Goal: Find specific fact: Find specific page/section

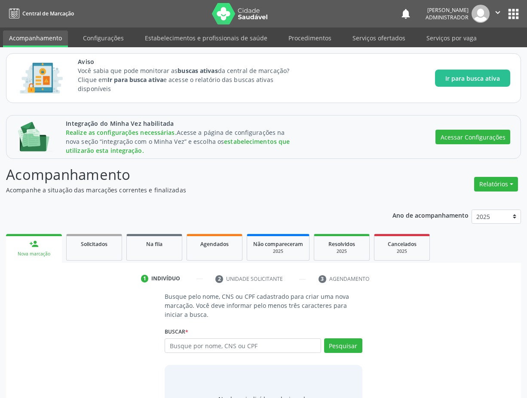
scroll to position [48, 0]
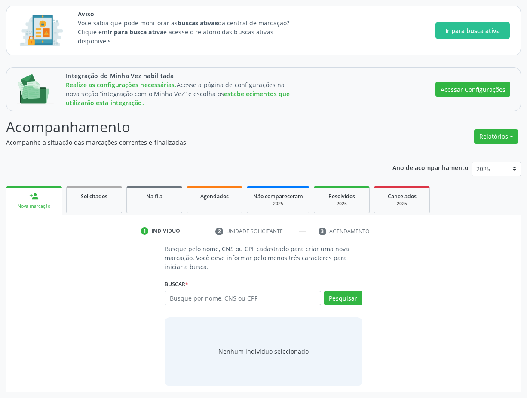
click at [226, 288] on div "Buscar * Busque por nome, CNS ou CPF Nenhum resultado encontrado para: " " Digi…" at bounding box center [263, 293] width 198 height 33
click at [233, 293] on input "text" at bounding box center [242, 298] width 156 height 15
type input "maria"
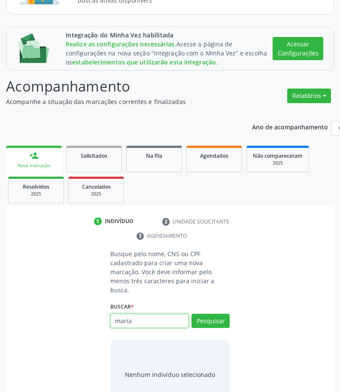
scroll to position [126, 0]
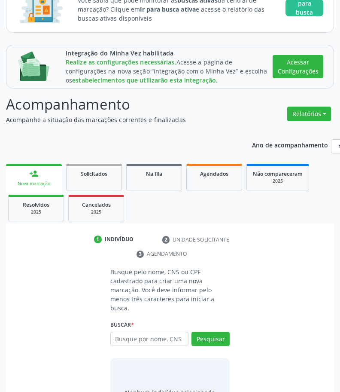
scroll to position [126, 0]
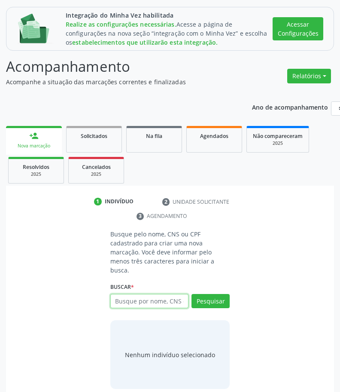
click at [142, 295] on input "text" at bounding box center [149, 301] width 79 height 15
type input "maria"
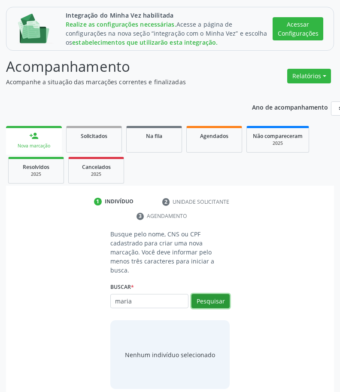
click at [213, 294] on button "Pesquisar" at bounding box center [211, 301] width 38 height 15
